Goal: Find specific page/section: Find specific page/section

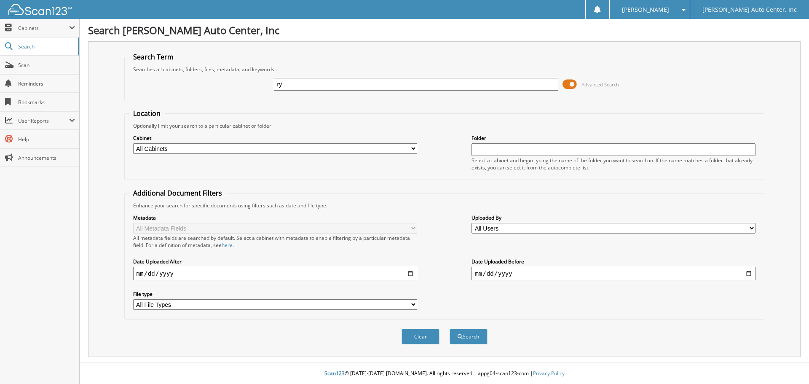
type input "r"
type input "[PERSON_NAME]"
click at [450, 329] on button "Search" at bounding box center [469, 337] width 38 height 16
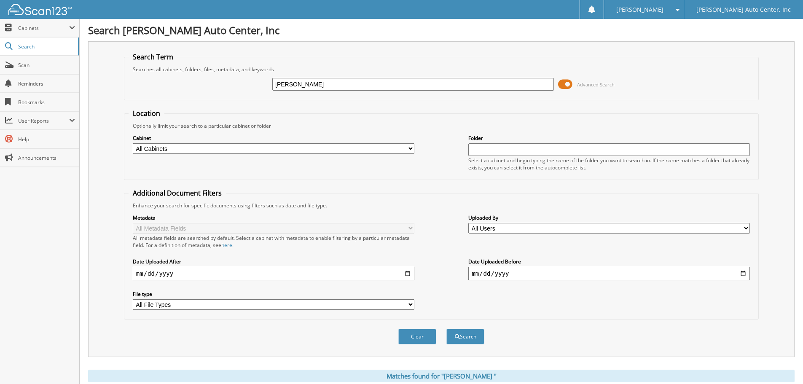
click at [14, 217] on div "Close Cabinets My Company Email Addresses Search Scan" at bounding box center [40, 201] width 80 height 365
click at [232, 147] on select "All Cabinets BACK-ONS CAR DEALS Needs Filing" at bounding box center [273, 148] width 281 height 11
select select "9815"
click at [133, 143] on select "All Cabinets BACK-ONS CAR DEALS Needs Filing" at bounding box center [273, 148] width 281 height 11
click at [467, 336] on button "Search" at bounding box center [465, 337] width 38 height 16
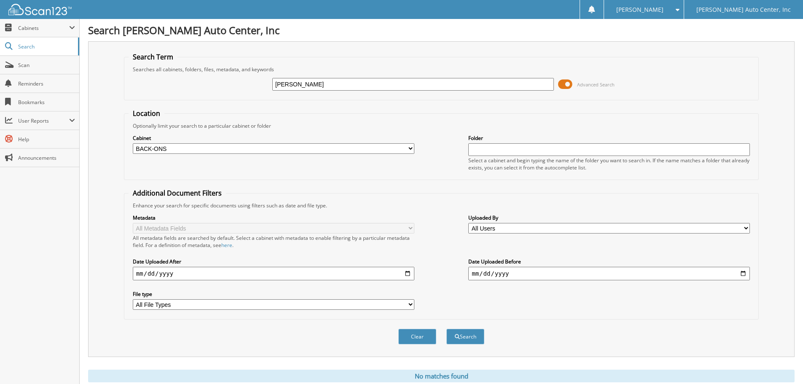
scroll to position [28, 0]
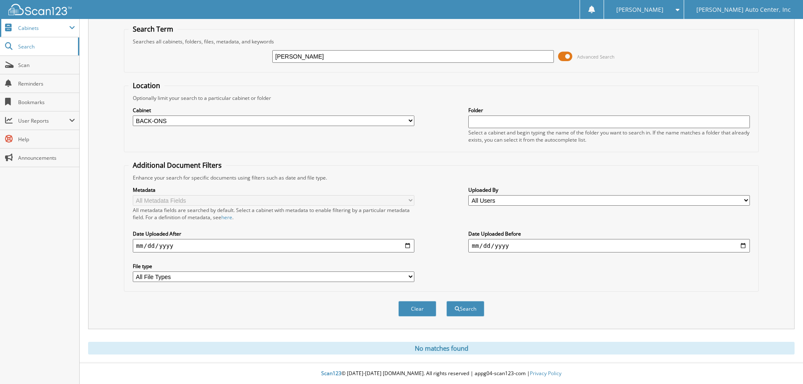
click at [32, 31] on span "Cabinets" at bounding box center [43, 27] width 51 height 7
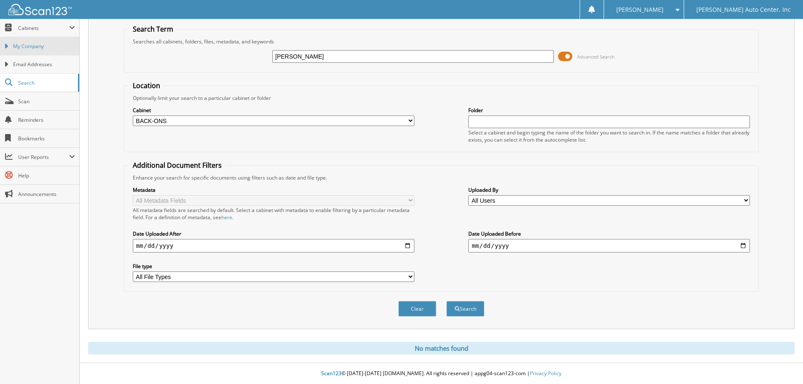
click at [32, 46] on span "My Company" at bounding box center [44, 47] width 62 height 8
